Goal: Information Seeking & Learning: Learn about a topic

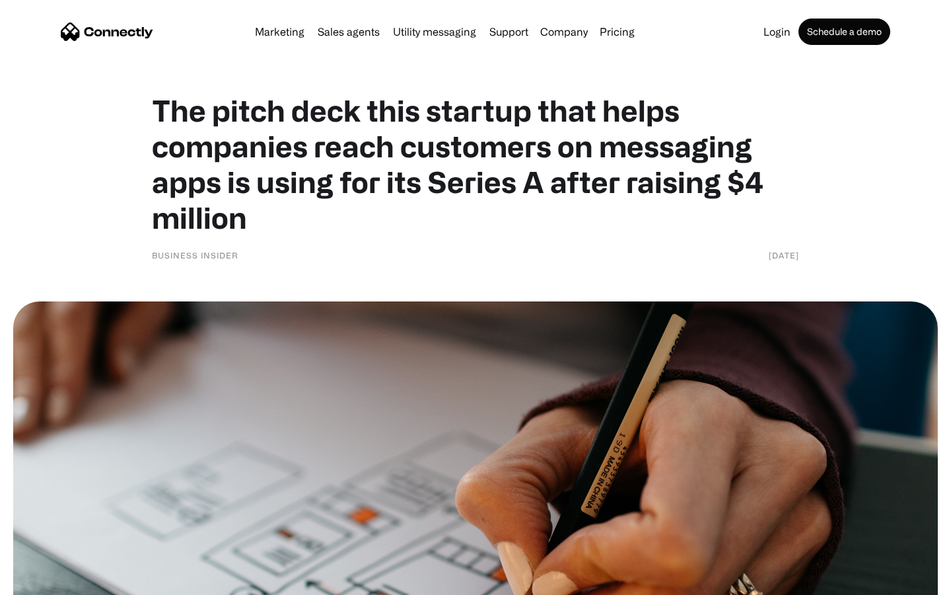
scroll to position [5728, 0]
